Goal: Transaction & Acquisition: Subscribe to service/newsletter

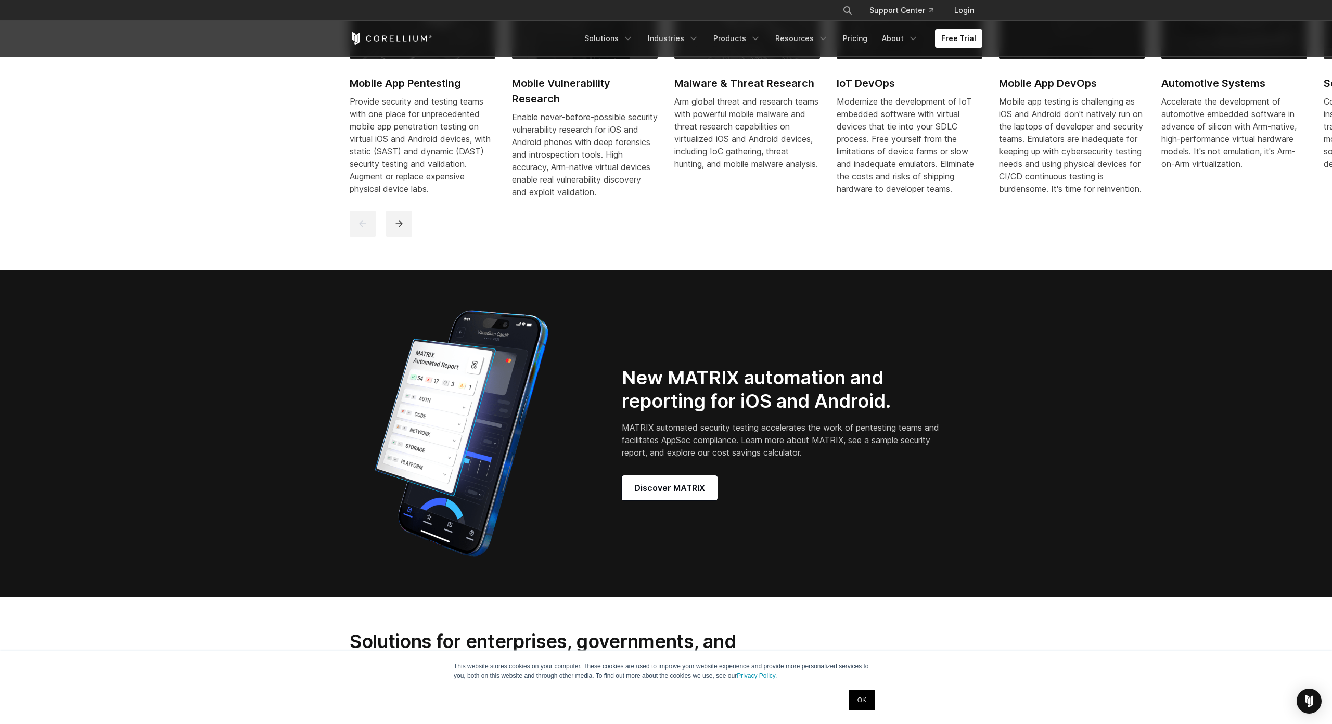
scroll to position [885, 0]
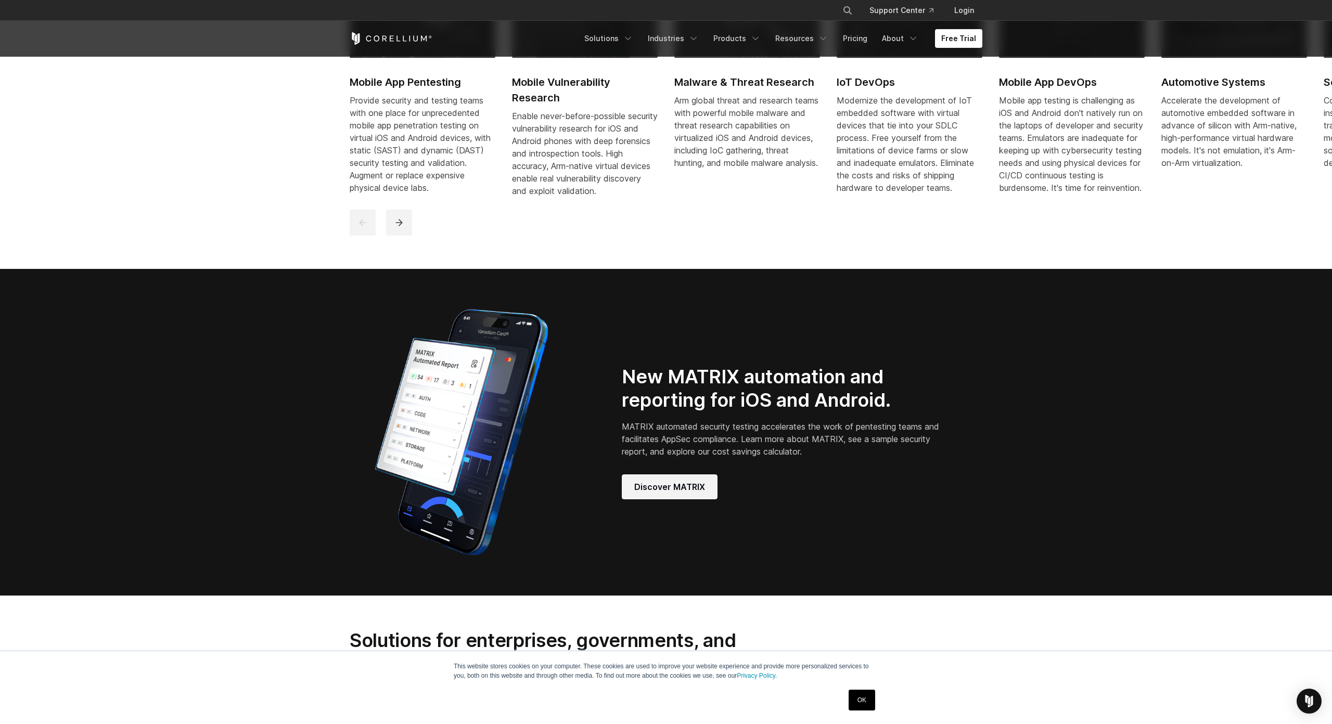
click at [695, 481] on span "Discover MATRIX" at bounding box center [669, 487] width 71 height 12
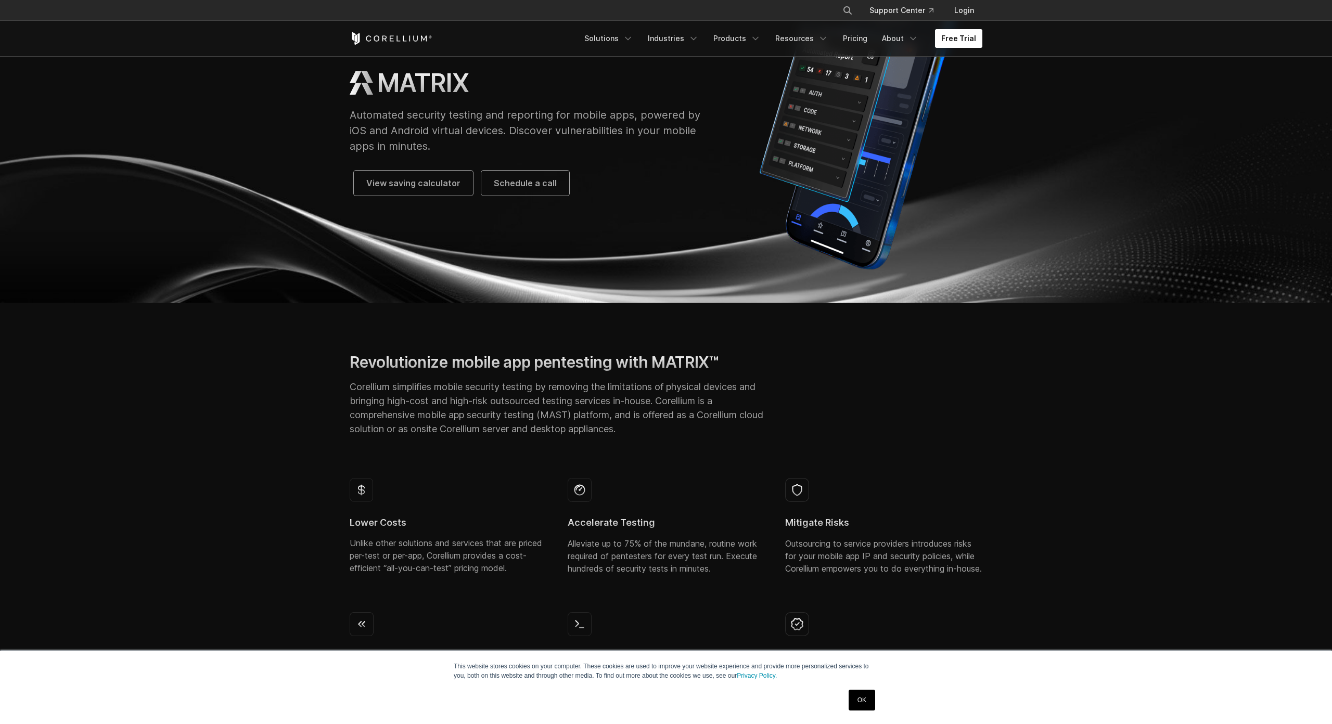
click at [951, 40] on link "Free Trial" at bounding box center [958, 38] width 47 height 19
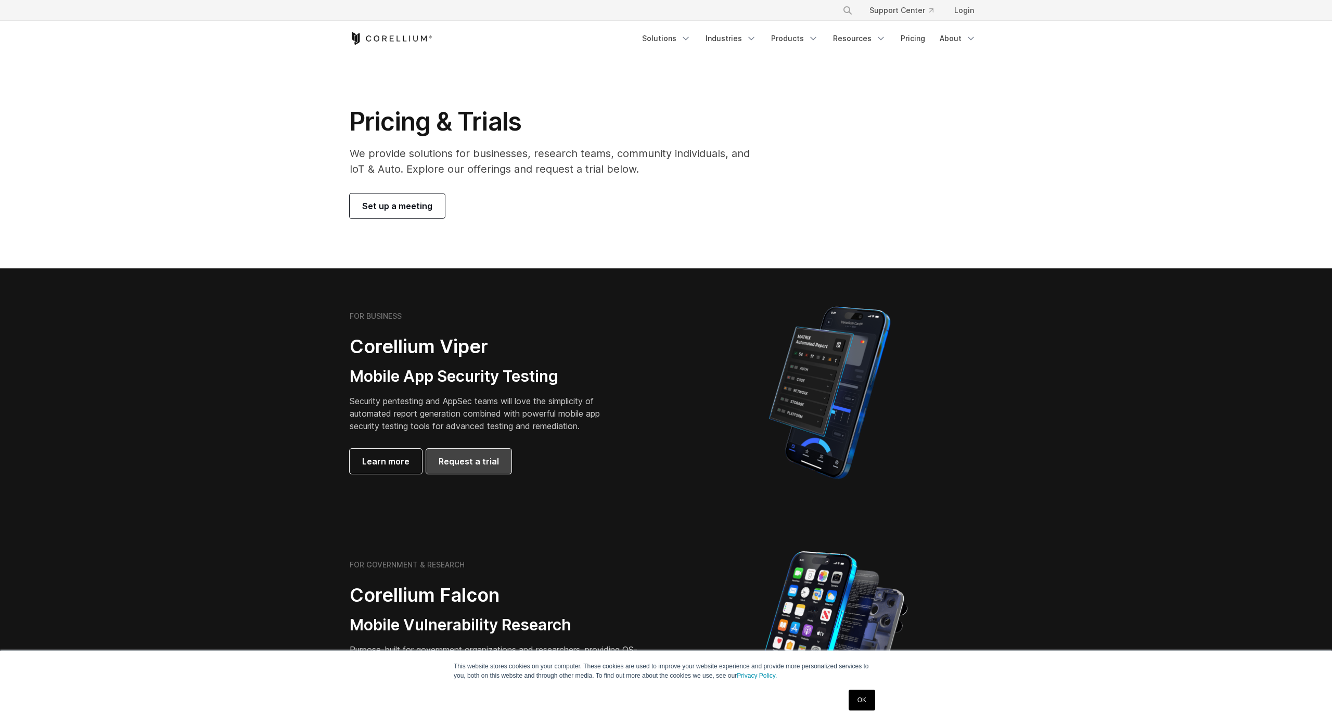
click at [456, 462] on span "Request a trial" at bounding box center [469, 461] width 60 height 12
